Goal: Task Accomplishment & Management: Use online tool/utility

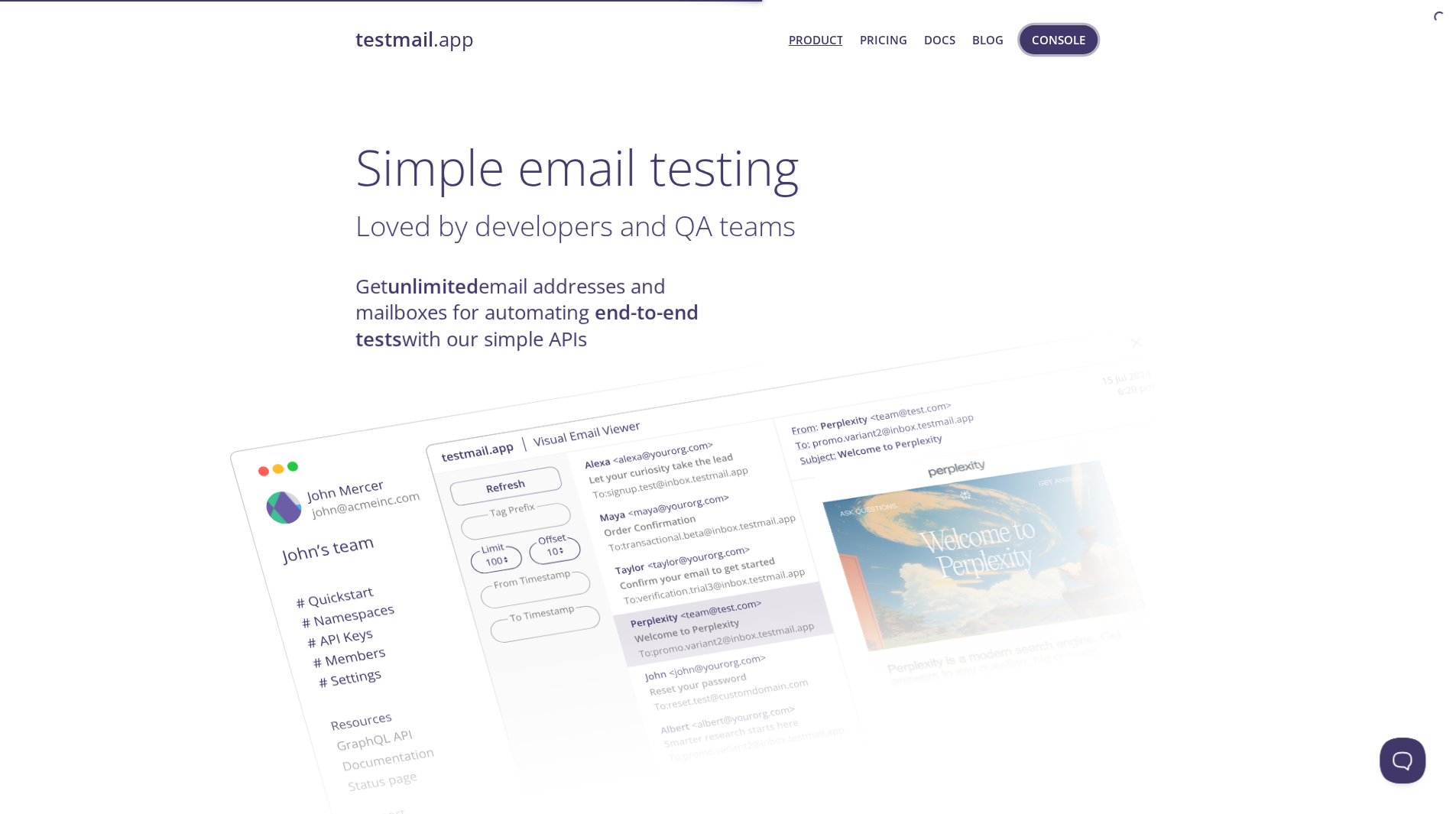
click at [1064, 36] on span "Console" at bounding box center [1059, 40] width 53 height 20
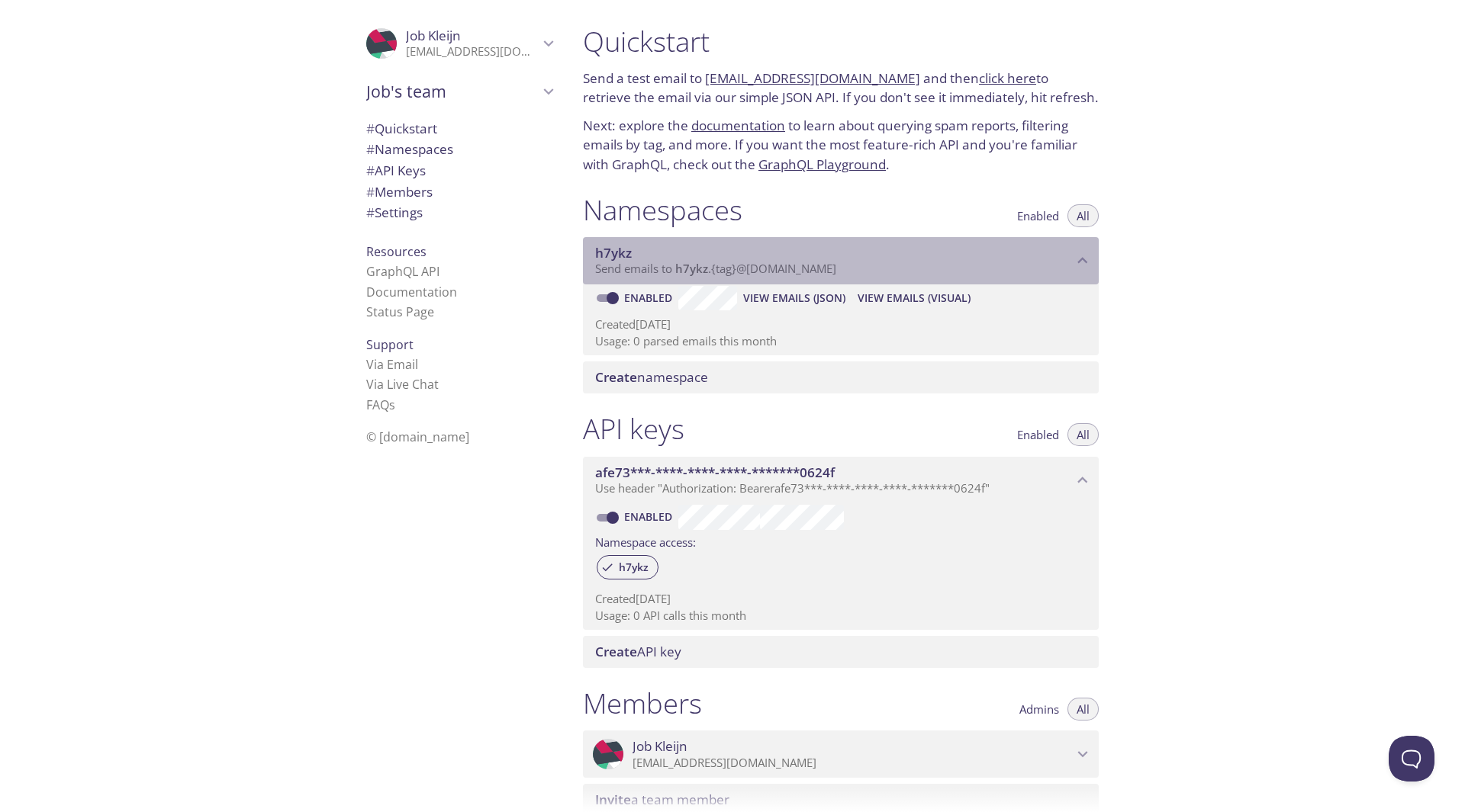
click at [761, 263] on span "Send emails to h7ykz . {tag} @[DOMAIN_NAME]" at bounding box center [716, 268] width 241 height 15
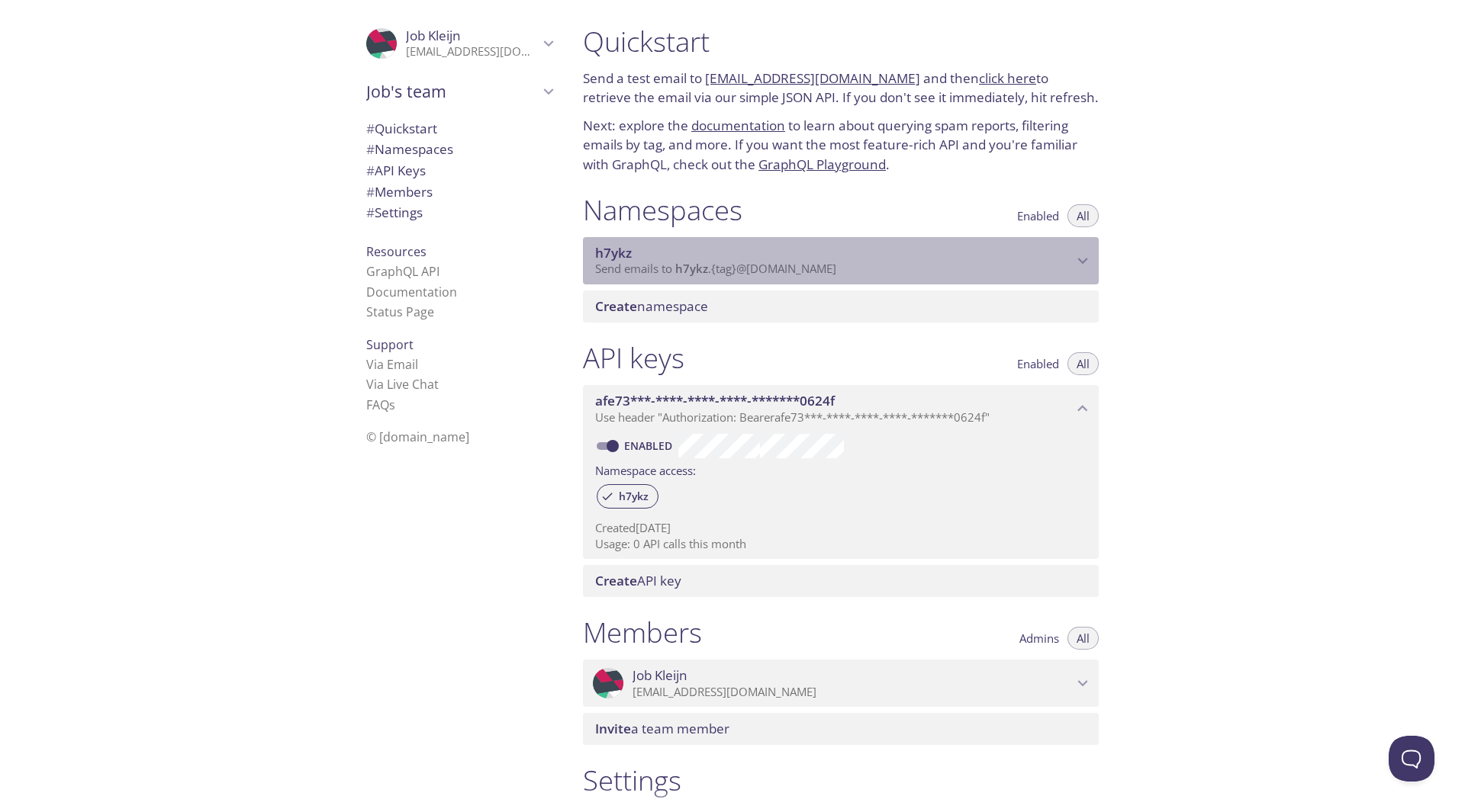
click at [761, 263] on span "Send emails to h7ykz . {tag} @[DOMAIN_NAME]" at bounding box center [716, 268] width 241 height 15
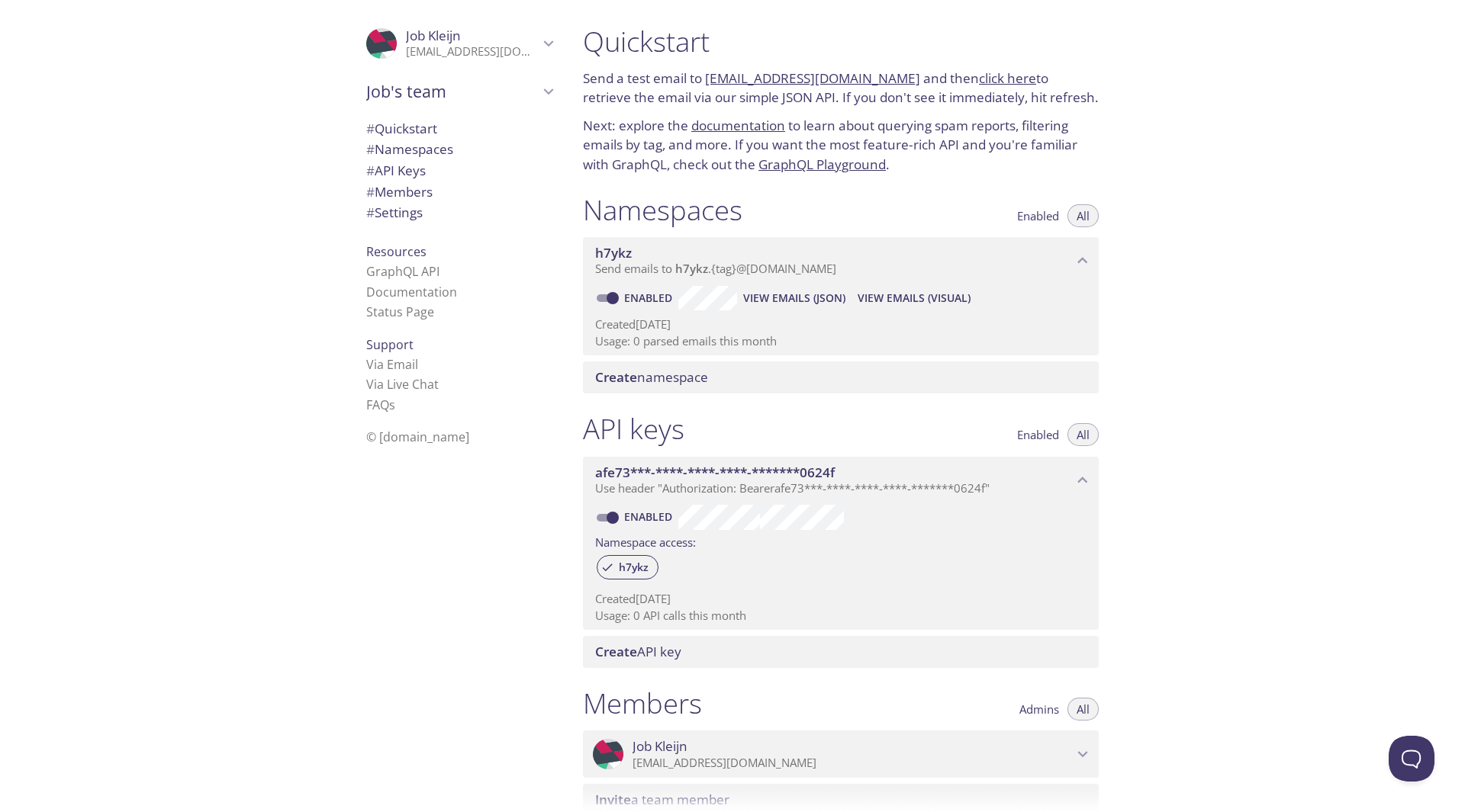
click at [662, 261] on span "Send emails to h7ykz . {tag} @[DOMAIN_NAME]" at bounding box center [716, 268] width 241 height 15
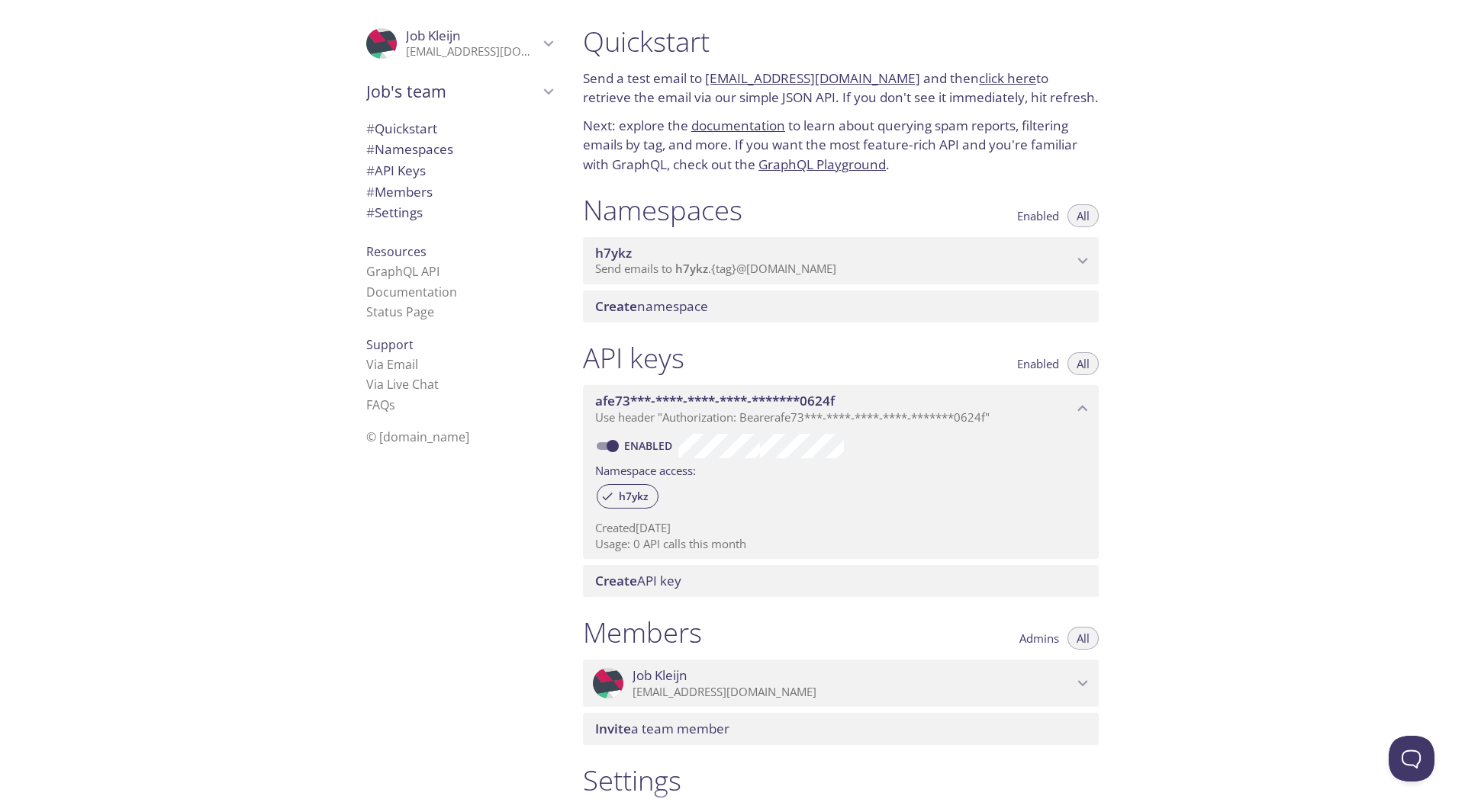
click at [662, 261] on span "Send emails to h7ykz . {tag} @[DOMAIN_NAME]" at bounding box center [716, 268] width 241 height 15
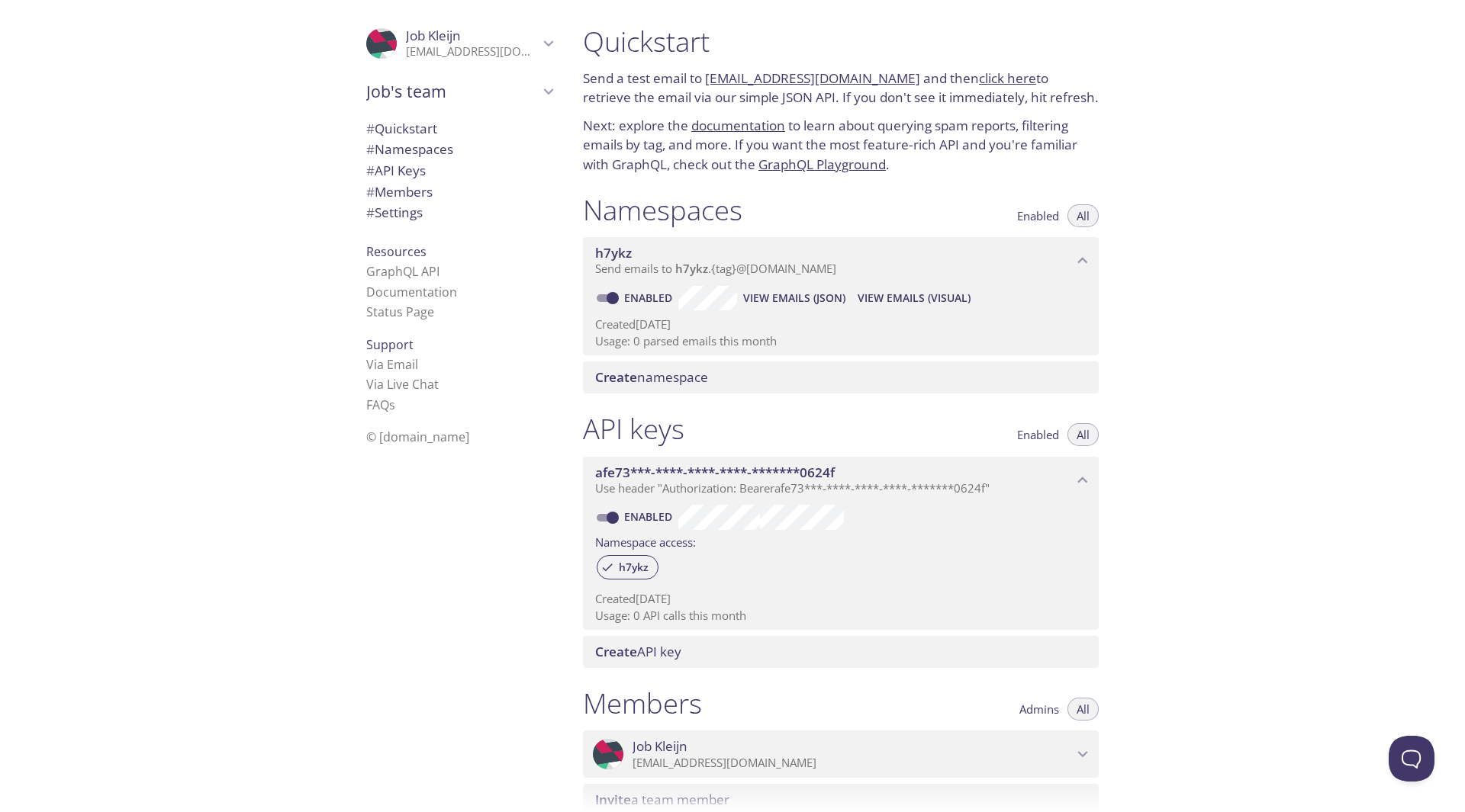
click at [775, 292] on span "View Emails (JSON)" at bounding box center [794, 298] width 102 height 19
click at [950, 294] on span "View Emails (Visual)" at bounding box center [914, 298] width 113 height 19
click at [766, 124] on link "documentation" at bounding box center [739, 126] width 94 height 18
